Goal: Task Accomplishment & Management: Complete application form

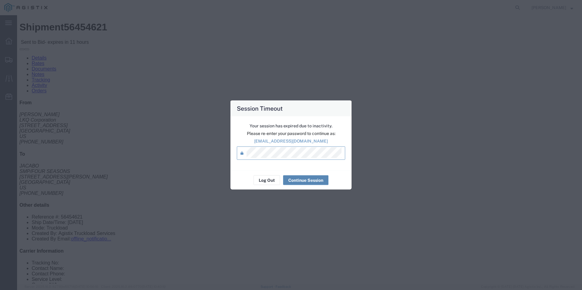
click at [314, 179] on button "Continue Session" at bounding box center [305, 180] width 45 height 10
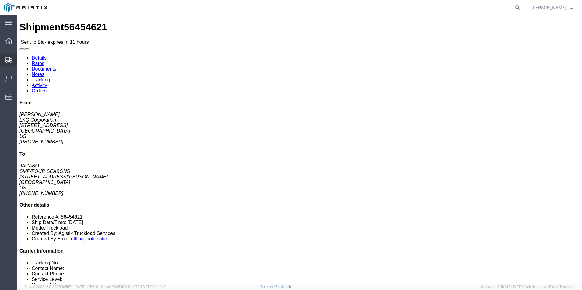
click at [9, 63] on div at bounding box center [8, 60] width 17 height 12
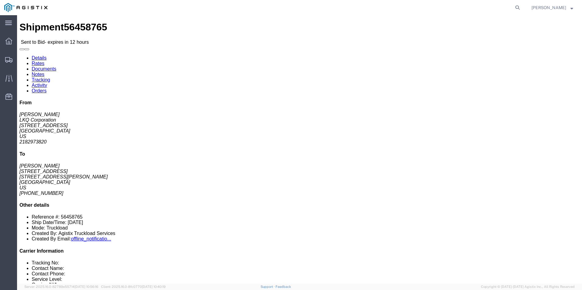
click link "Enter / Modify Bid"
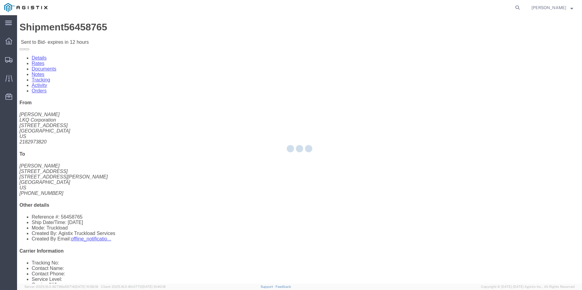
select select "18393"
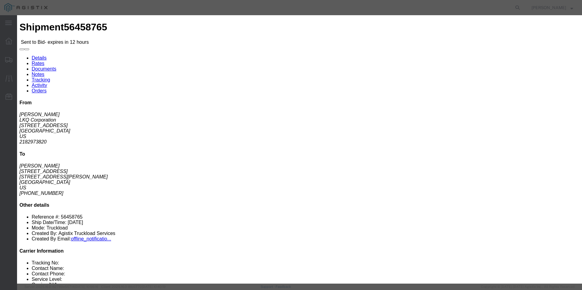
click icon "button"
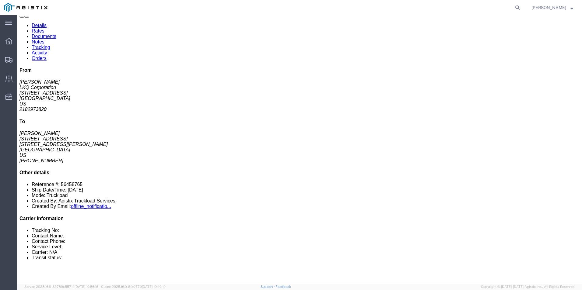
scroll to position [30, 0]
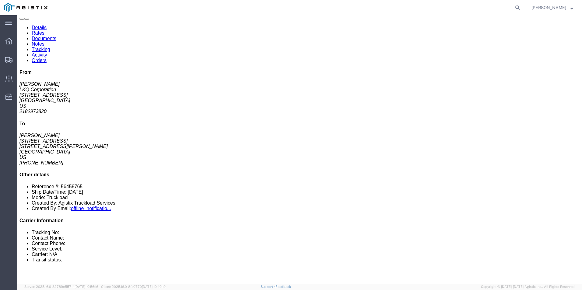
click div "Leg 1 - Truckload Vehicle 1: Standard Dry Van (53 Feet) Number of trucks: 1"
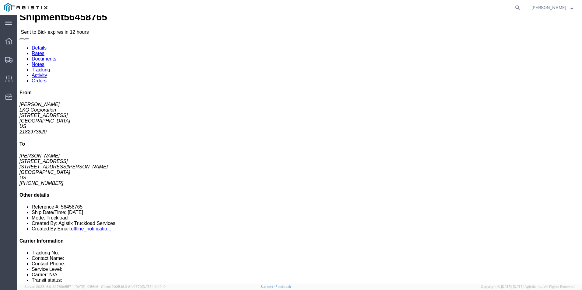
scroll to position [0, 0]
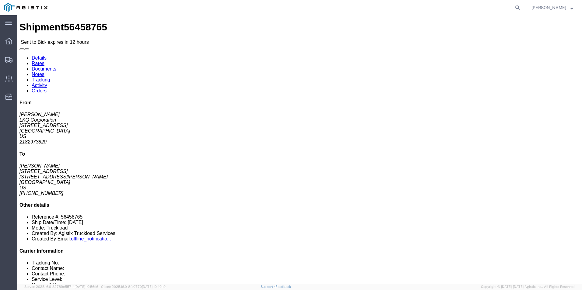
click link "Enter / Modify Bid"
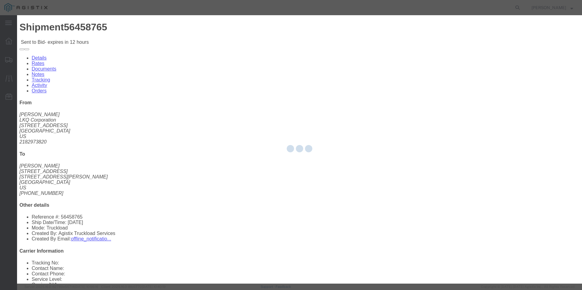
select select "18393"
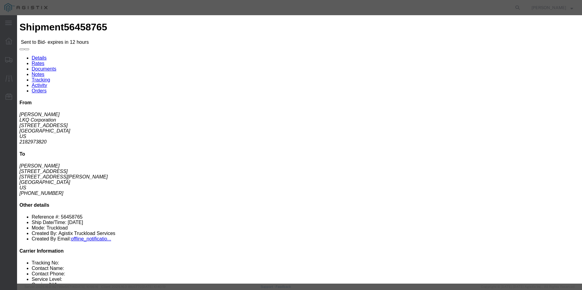
click select "Select Guaranteed Next Day Rail TL Standard 3 - 5 Day"
select select "35343"
click select "Select Guaranteed Next Day Rail TL Standard 3 - 5 Day"
click select "Select Air Less than Truckload Multi-Leg Ocean Freight Rail Small Parcel Truckl…"
select select "TL"
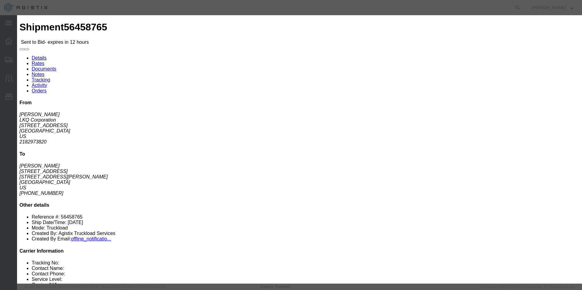
click select "Select Air Less than Truckload Multi-Leg Ocean Freight Rail Small Parcel Truckl…"
click input "text"
type input "ITS BID"
click input "number"
type input "3775"
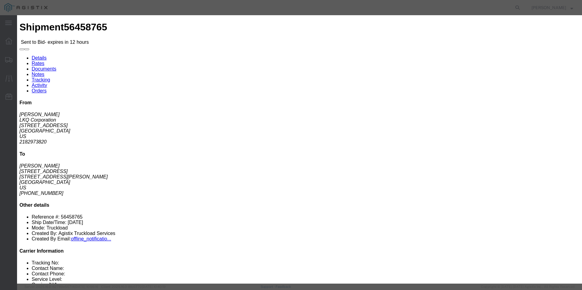
click button "Submit"
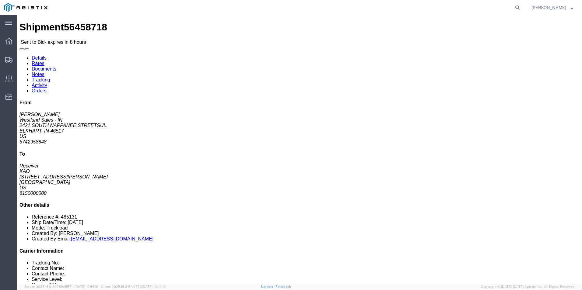
drag, startPoint x: 519, startPoint y: 250, endPoint x: 514, endPoint y: 248, distance: 5.9
click link "Enter / Modify Bid"
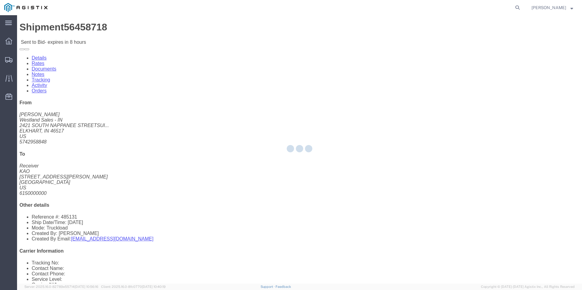
select select "18393"
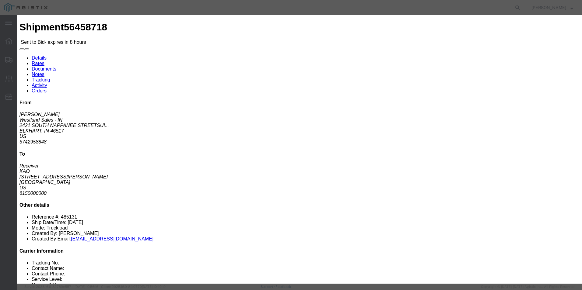
click select "Select Guaranteed Next Day Rail TL Standard 3 - 5 Day"
select select "38971"
click select "Select Guaranteed Next Day Rail TL Standard 3 - 5 Day"
click input "text"
type input "ITS BID"
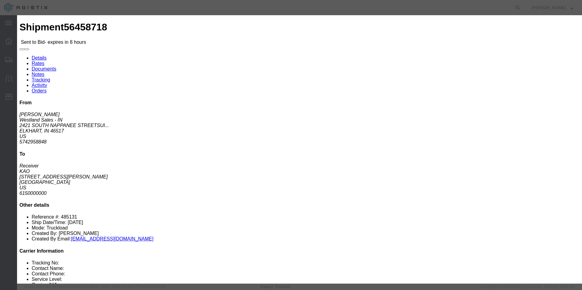
click select "Select Air Less than Truckload Multi-Leg Ocean Freight Rail Small Parcel Truckl…"
select select "TL"
click select "Select Air Less than Truckload Multi-Leg Ocean Freight Rail Small Parcel Truckl…"
click input "number"
click select "Select 2 Day Service 3 Axle Winch Truck 3 to 5 Day Service 96L Domestic Flat Ra…"
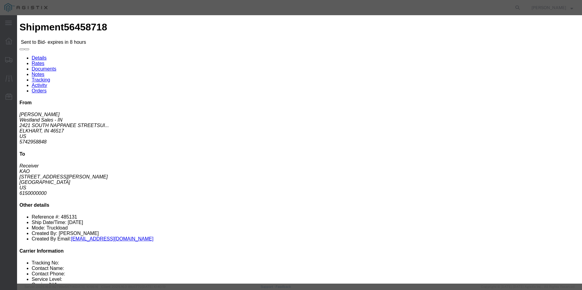
click select "Select 2 Day Service 3 Axle Winch Truck 3 to 5 Day Service 96L Domestic Flat Ra…"
click input "number"
type input "753"
click button "Submit"
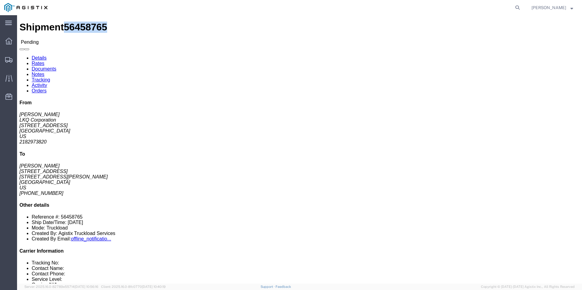
drag, startPoint x: 73, startPoint y: 5, endPoint x: 40, endPoint y: 8, distance: 32.3
click span "56458765"
copy span "56458765"
drag, startPoint x: 11, startPoint y: 61, endPoint x: 11, endPoint y: 56, distance: 4.6
click at [11, 61] on icon at bounding box center [8, 59] width 7 height 5
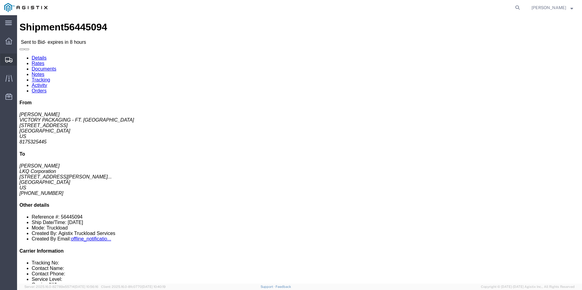
click at [10, 62] on icon at bounding box center [8, 59] width 7 height 5
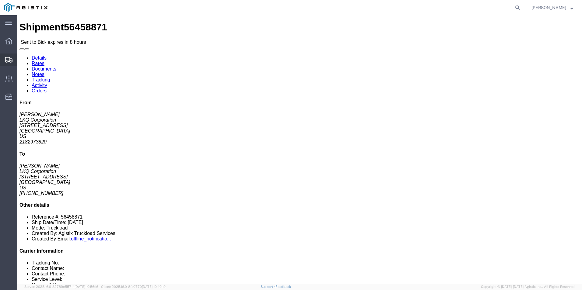
click at [11, 61] on icon at bounding box center [8, 59] width 7 height 5
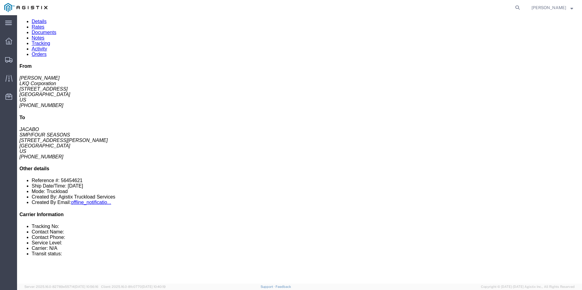
scroll to position [30, 0]
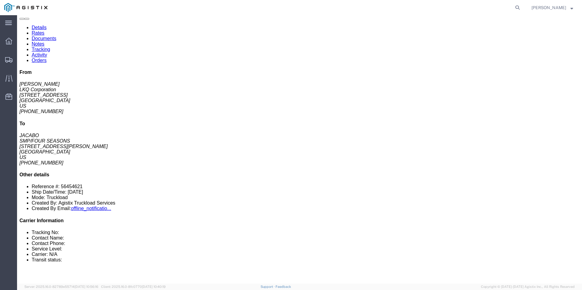
click button "button"
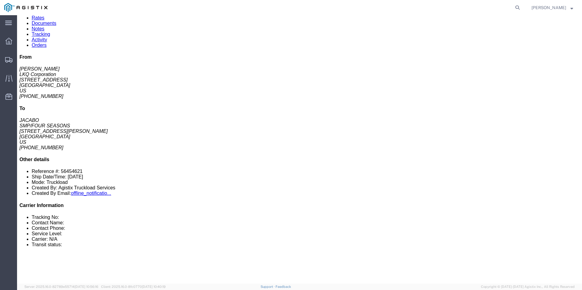
scroll to position [0, 0]
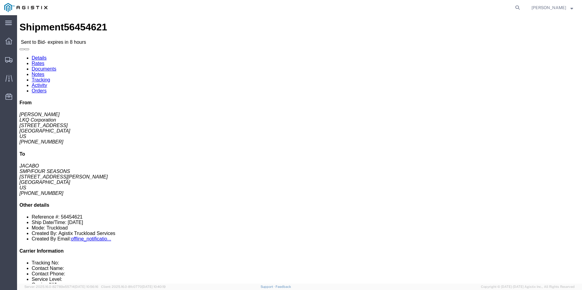
click link "Enter / Modify Bid"
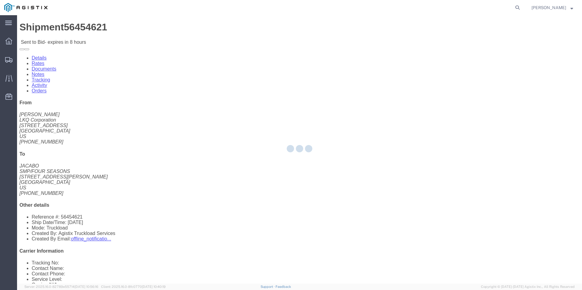
select select "18393"
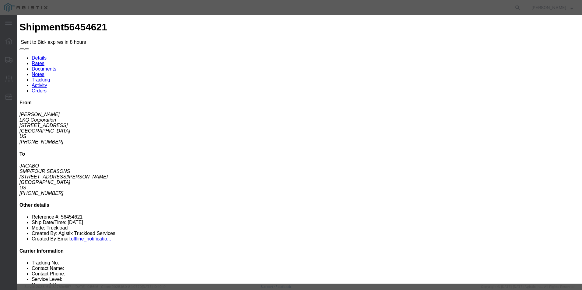
click icon "button"
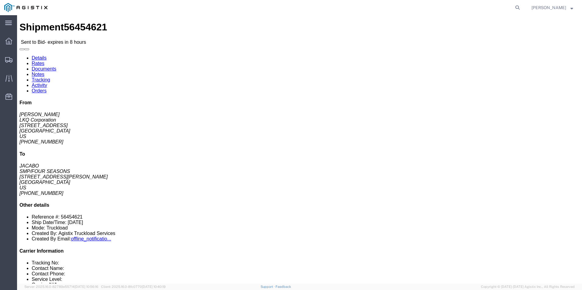
click link "Enter / Modify Bid"
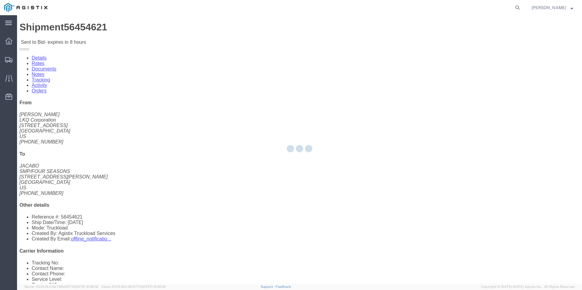
select select "18393"
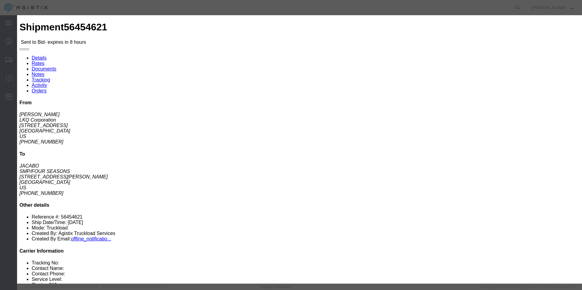
click select "Select Guaranteed Next Day Rail TL Standard 3 - 5 Day"
select select "38971"
click select "Select Guaranteed Next Day Rail TL Standard 3 - 5 Day"
click input "text"
type input "ITS BID"
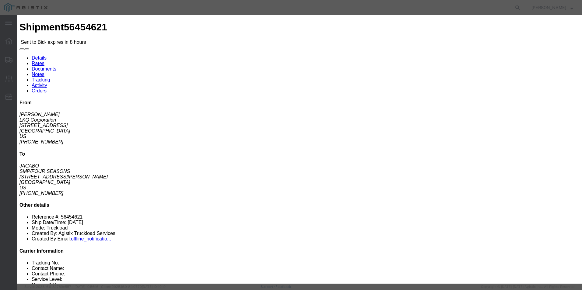
click select "Select Air Less than Truckload Multi-Leg Ocean Freight Rail Small Parcel Truckl…"
select select "TL"
click select "Select Air Less than Truckload Multi-Leg Ocean Freight Rail Small Parcel Truckl…"
click input "number"
type input "1830"
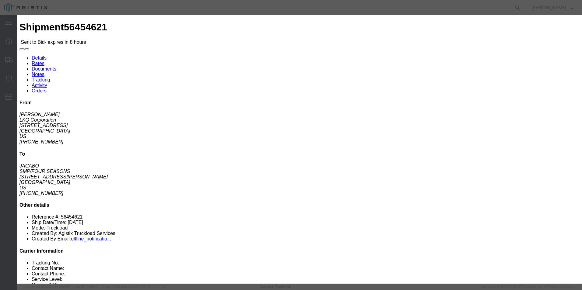
click button "Submit"
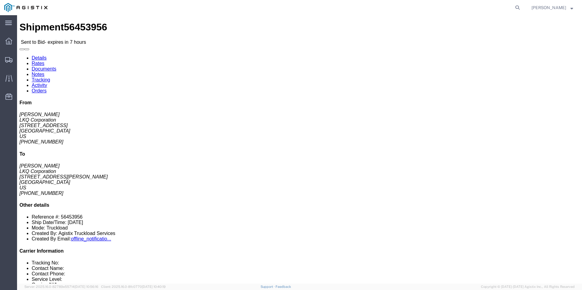
click link "Enter / Modify Bid"
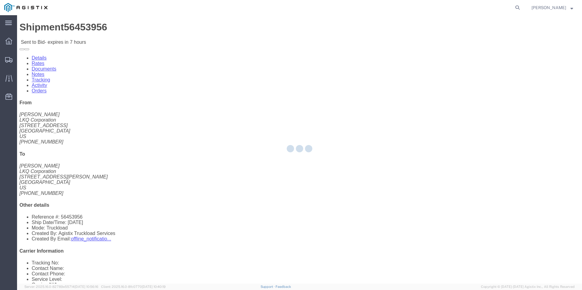
select select "18393"
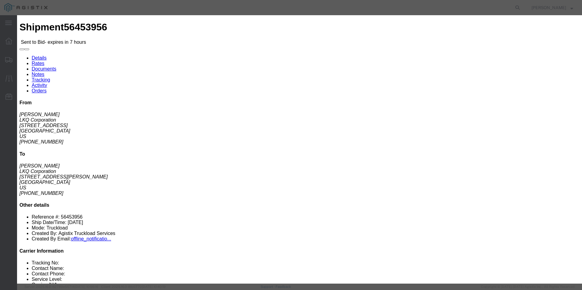
click select "Select Guaranteed Next Day Rail TL Standard 3 - 5 Day"
select select "38971"
click select "Select Guaranteed Next Day Rail TL Standard 3 - 5 Day"
click input "text"
type input "ITS BID"
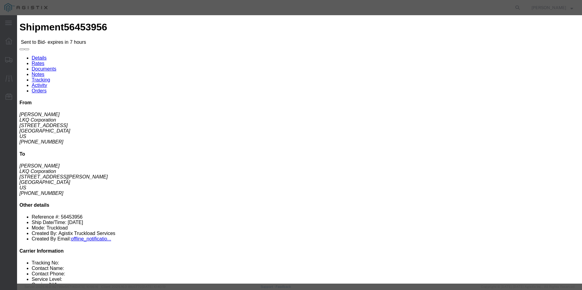
click select "Select Air Less than Truckload Multi-Leg Ocean Freight Rail Small Parcel Truckl…"
select select "TL"
click select "Select Air Less than Truckload Multi-Leg Ocean Freight Rail Small Parcel Truckl…"
click input "number"
type input "1370"
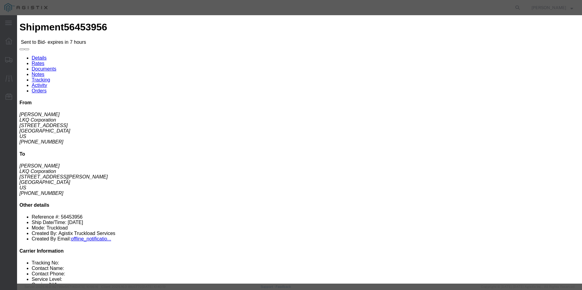
click button "Submit"
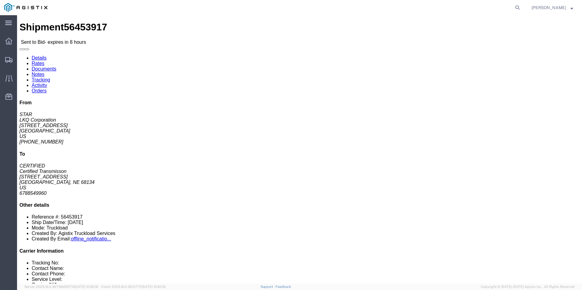
drag, startPoint x: 382, startPoint y: 109, endPoint x: 396, endPoint y: 150, distance: 43.8
click div "Shipment Detail Ship From LKQ Corporation (STAR) [STREET_ADDRESS] [PHONE_NUMBER…"
click p "[DATE] 07:00"
click p "[DATE] 07:00 - [DATE] 09:00"
click b "56453917"
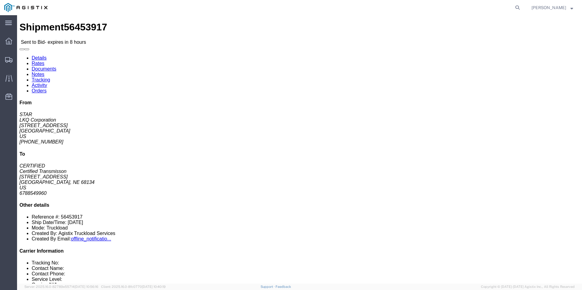
click b "56453917"
drag, startPoint x: 372, startPoint y: 58, endPoint x: 369, endPoint y: 106, distance: 48.2
click h4 "Routing & Vehicle Information"
click div "Shipment Detail Ship From LKQ Corporation (STAR) [STREET_ADDRESS] [PHONE_NUMBER…"
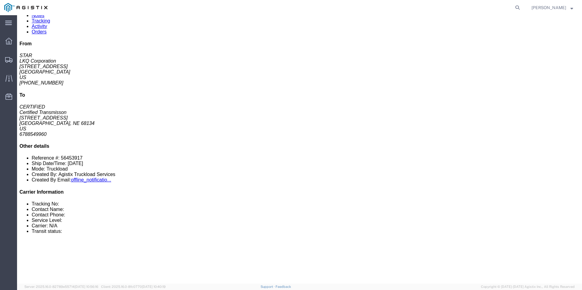
scroll to position [61, 0]
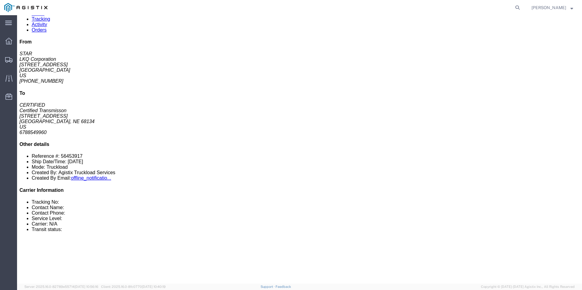
click button "button"
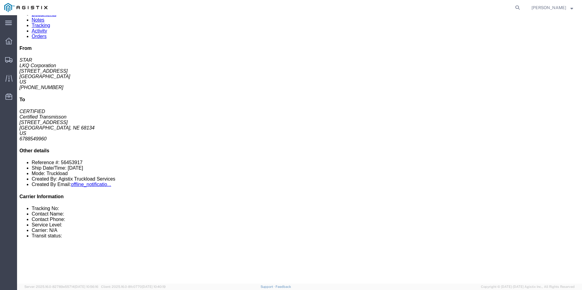
scroll to position [0, 0]
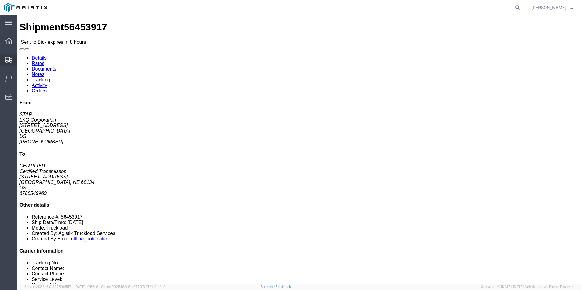
click at [10, 60] on icon at bounding box center [8, 59] width 7 height 5
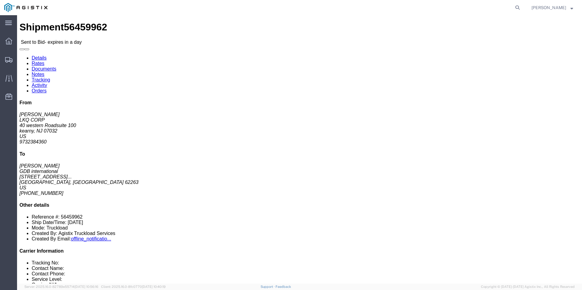
click div "Ship From LKQ CORP ([PERSON_NAME]) [STREET_ADDRESS] 9732384360 [EMAIL_ADDRESS][…"
click div "Package Information Total shipment is made up of 4 packages containing 4 pieces…"
click at [13, 59] on div at bounding box center [8, 60] width 17 height 12
